Goal: Task Accomplishment & Management: Manage account settings

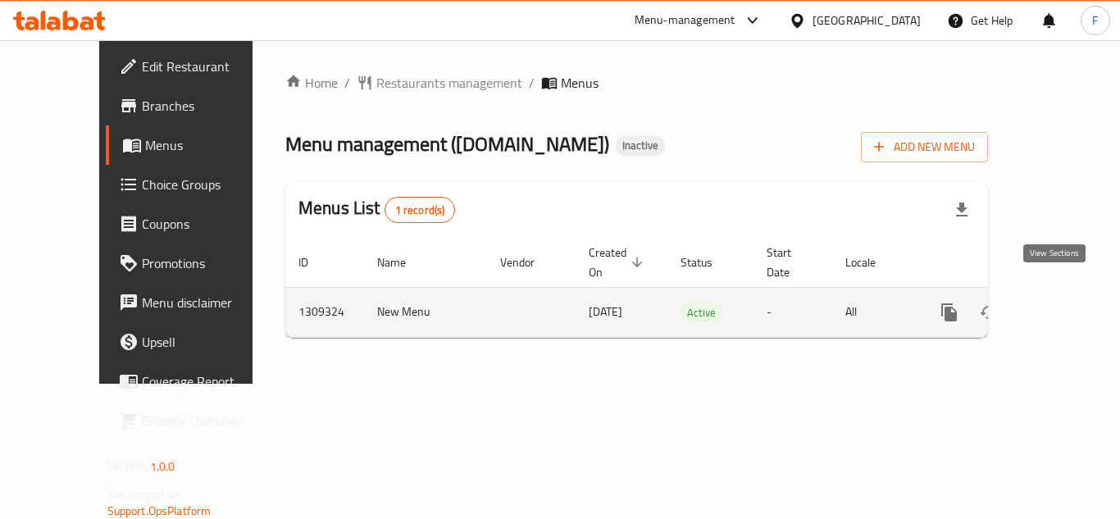
click at [1060, 305] on icon "enhanced table" at bounding box center [1067, 312] width 15 height 15
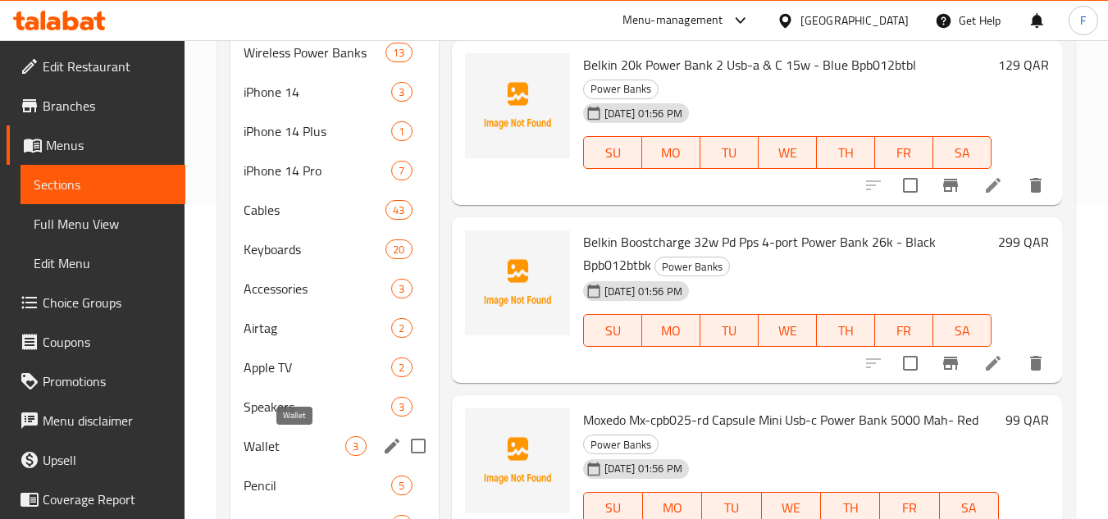
scroll to position [328, 0]
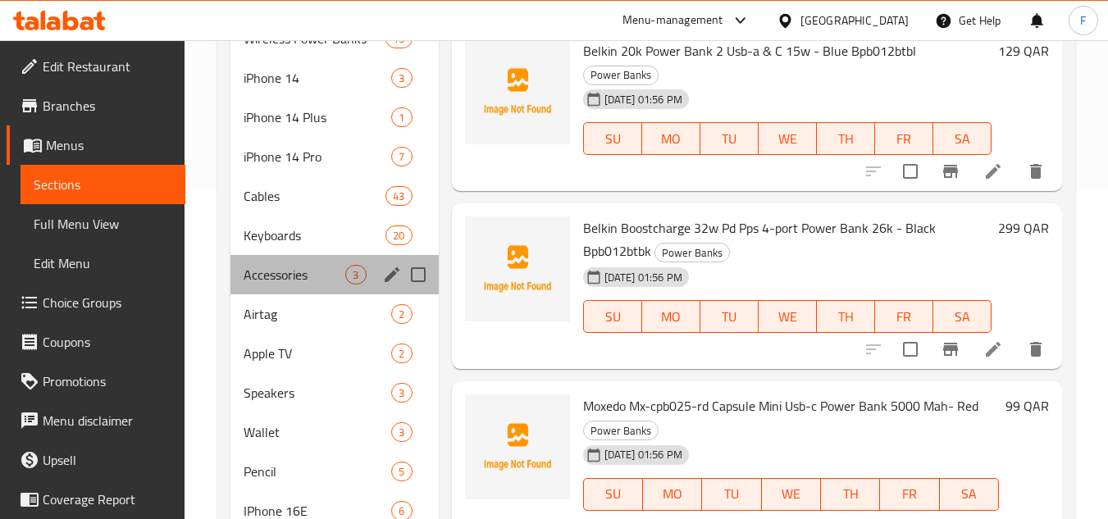
click at [281, 289] on div "Accessories 3" at bounding box center [333, 274] width 207 height 39
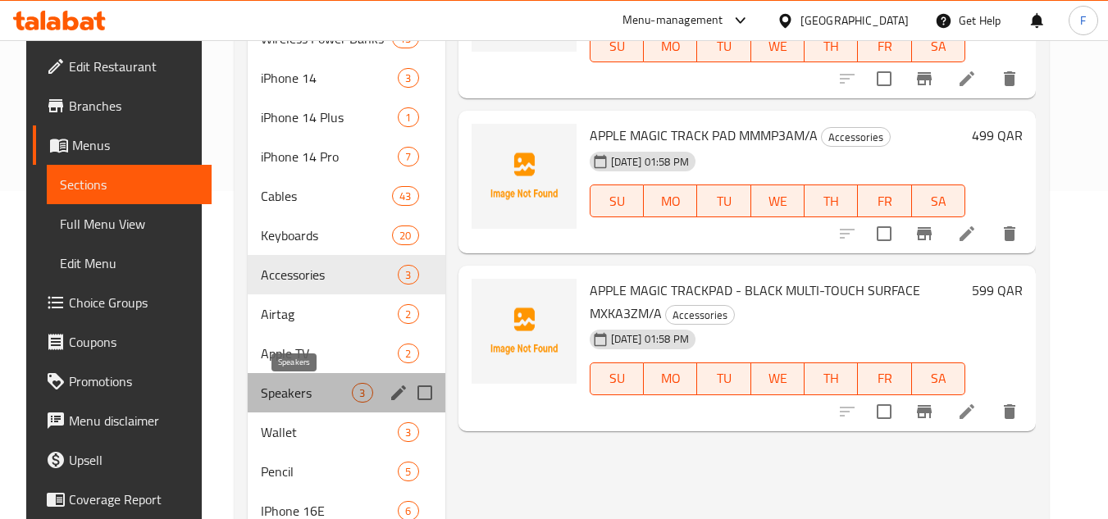
click at [274, 395] on span "Speakers" at bounding box center [306, 393] width 91 height 20
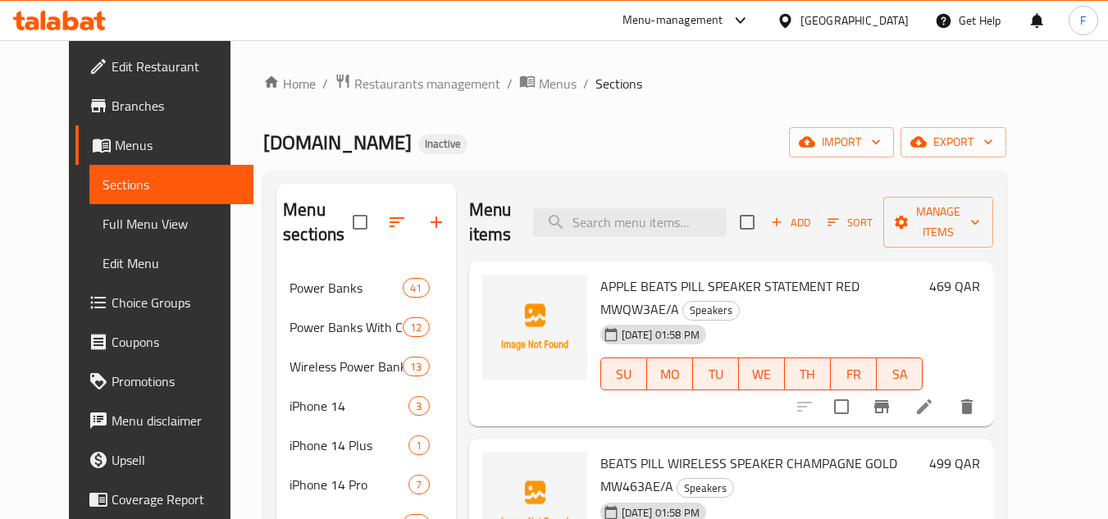
click at [770, 86] on ol "Home / Restaurants management / Menus / Sections" at bounding box center [634, 83] width 743 height 21
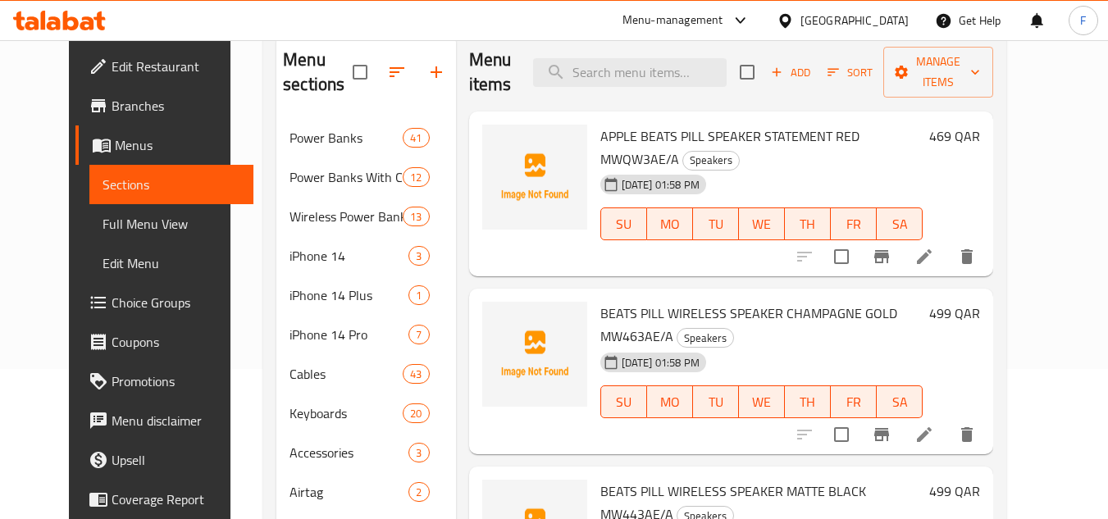
scroll to position [164, 0]
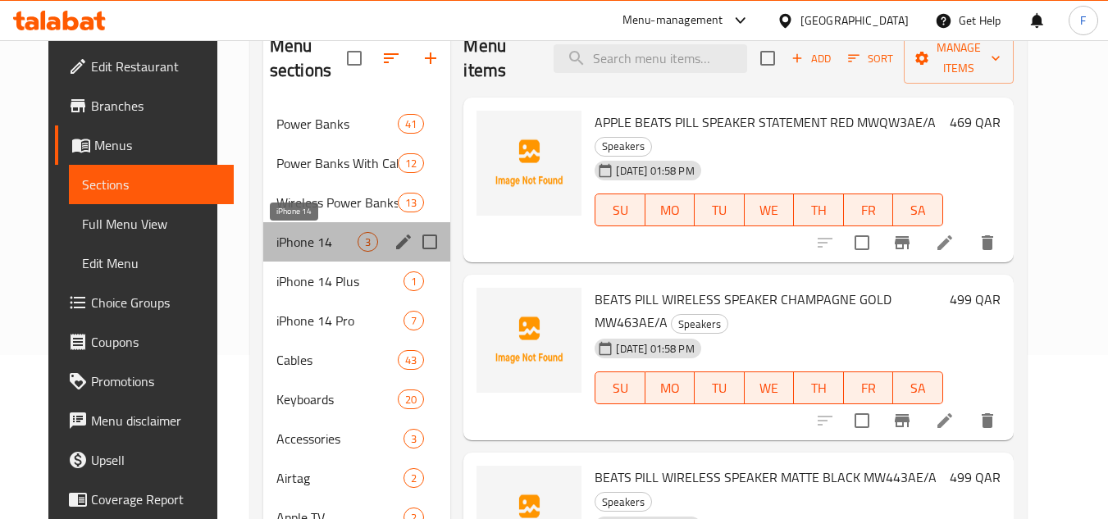
click at [324, 244] on span "iPhone 14" at bounding box center [317, 242] width 82 height 20
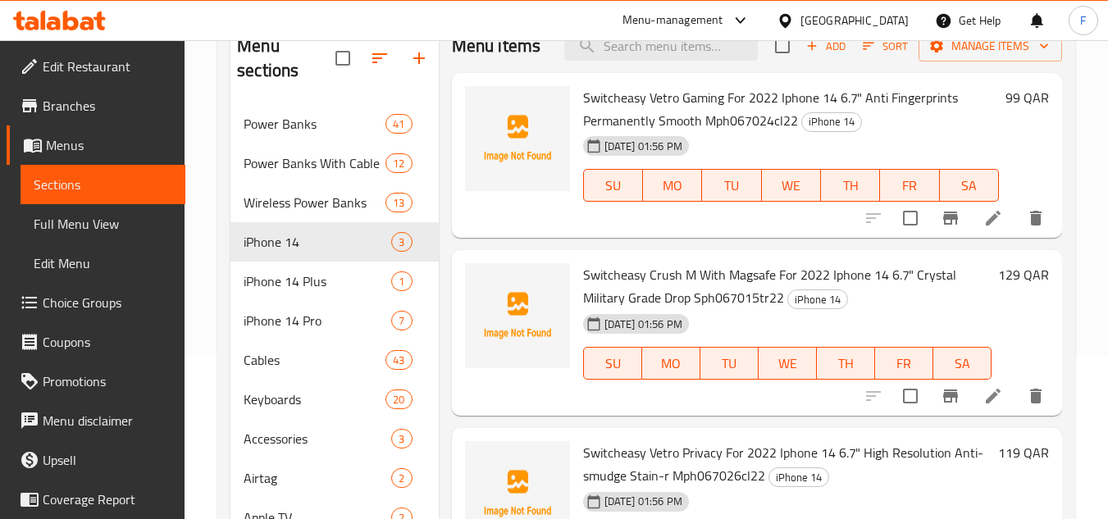
click at [695, 298] on span "Switcheasy Crush M With Magsafe For 2022 Iphone 14 6.7" Crystal Military Grade …" at bounding box center [769, 286] width 373 height 48
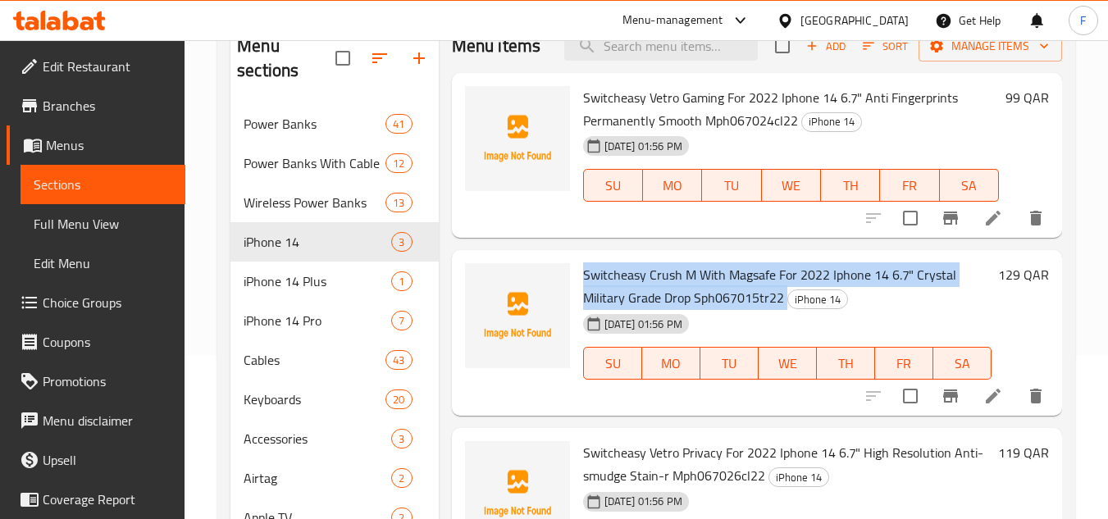
click at [695, 298] on span "Switcheasy Crush M With Magsafe For 2022 Iphone 14 6.7" Crystal Military Grade …" at bounding box center [769, 286] width 373 height 48
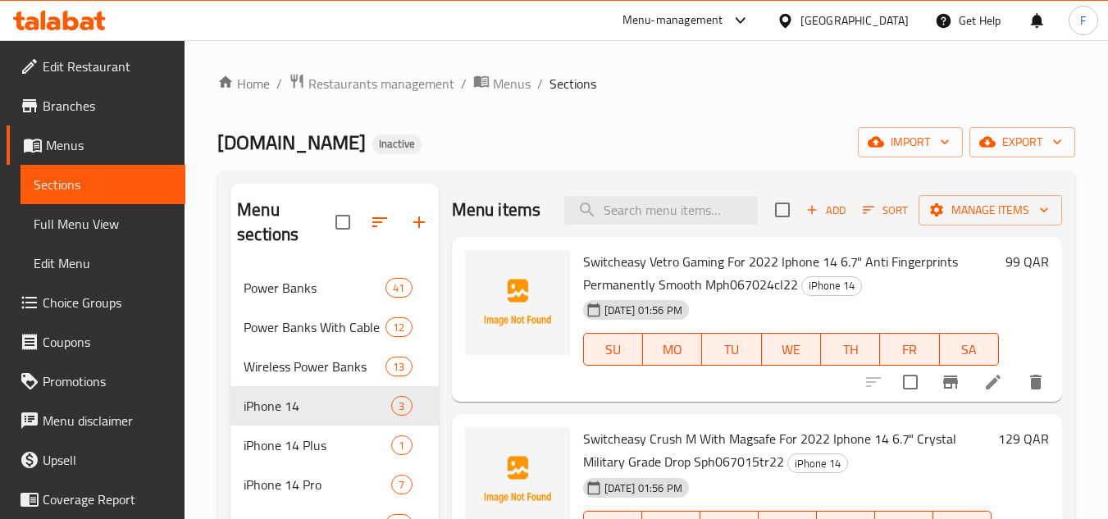
click at [661, 283] on span "Switcheasy Vetro Gaming For 2022 Iphone 14 6.7" Anti Fingerprints Permanently S…" at bounding box center [770, 273] width 375 height 48
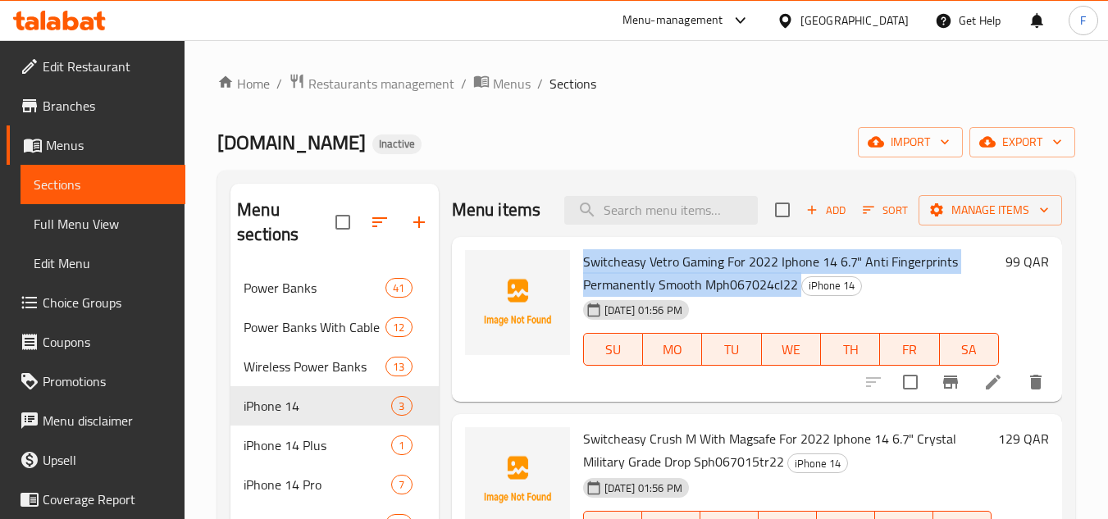
click at [661, 283] on span "Switcheasy Vetro Gaming For 2022 Iphone 14 6.7" Anti Fingerprints Permanently S…" at bounding box center [770, 273] width 375 height 48
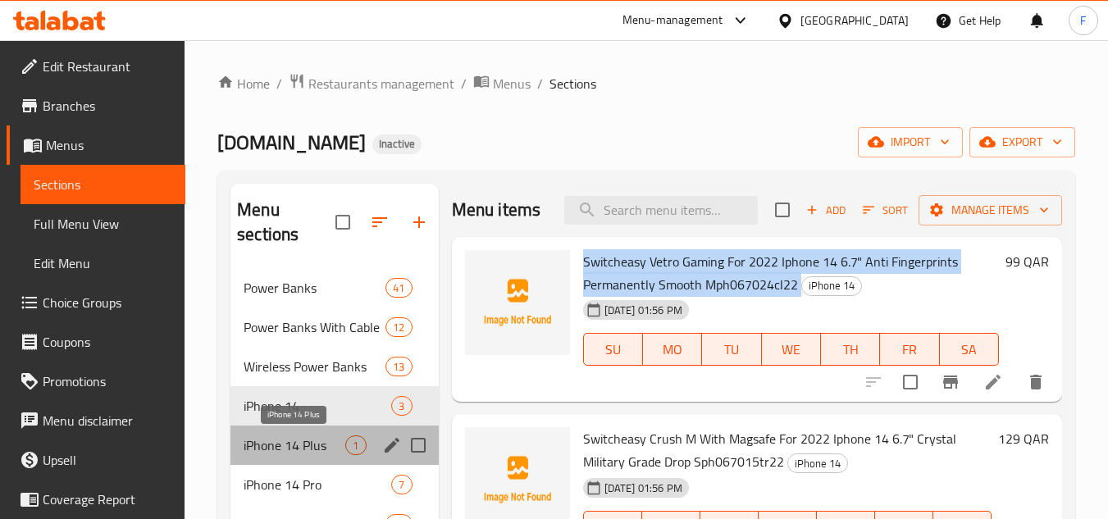
click at [297, 439] on span "iPhone 14 Plus" at bounding box center [294, 445] width 102 height 20
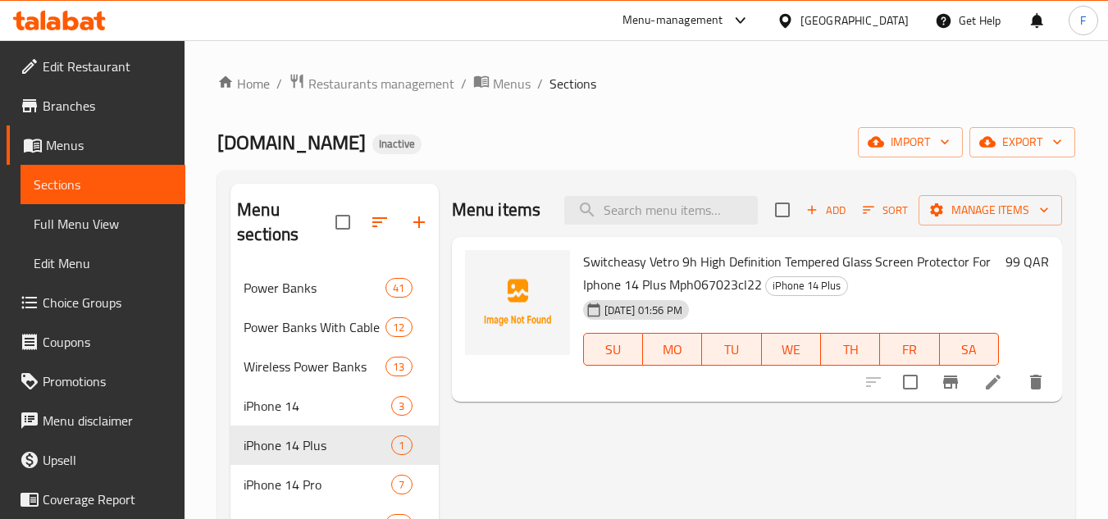
click at [616, 286] on span "Switcheasy Vetro 9h High Definition Tempered Glass Screen Protector For Iphone …" at bounding box center [786, 273] width 407 height 48
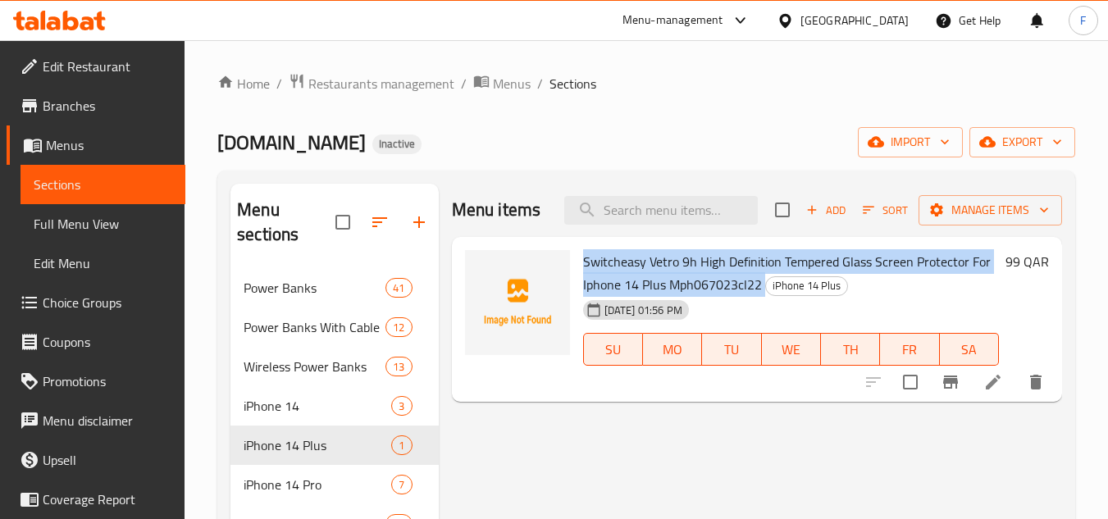
click at [616, 286] on span "Switcheasy Vetro 9h High Definition Tempered Glass Screen Protector For Iphone …" at bounding box center [786, 273] width 407 height 48
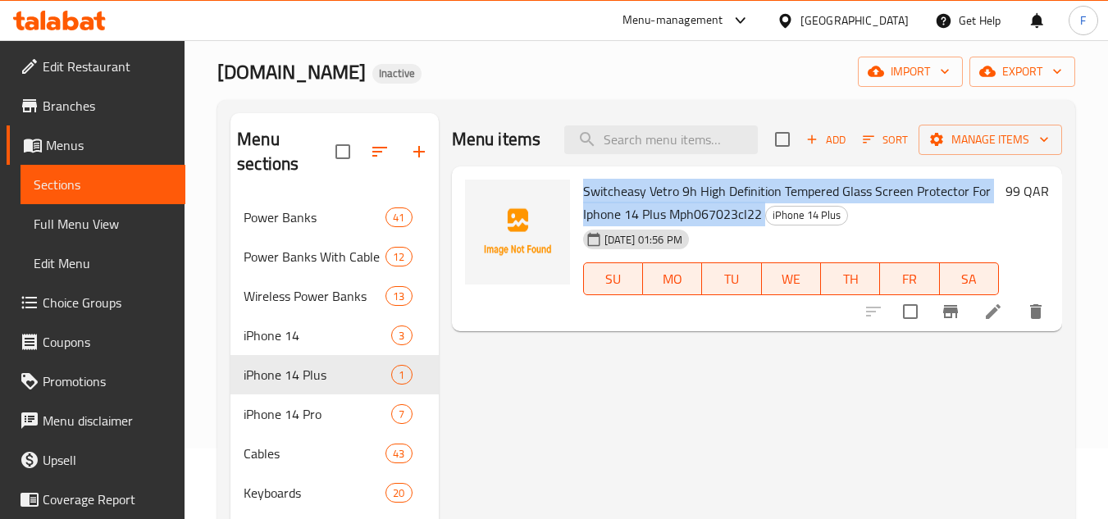
scroll to position [164, 0]
